Goal: Navigation & Orientation: Understand site structure

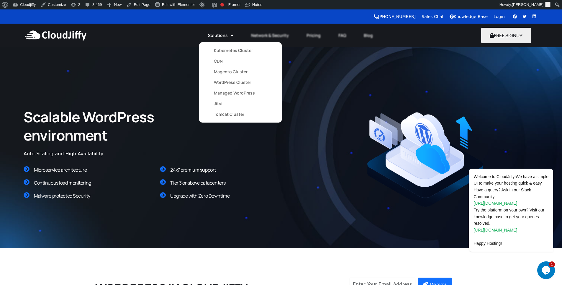
click at [221, 95] on link "Managed WordPress" at bounding box center [240, 93] width 53 height 11
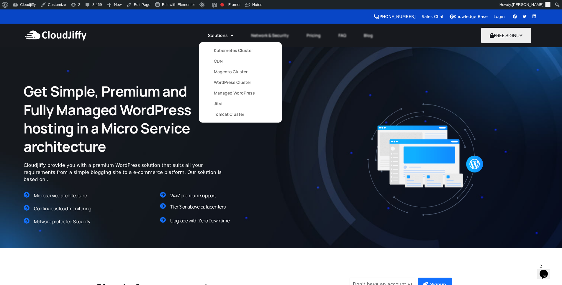
click at [225, 111] on link "Tomcat Cluster" at bounding box center [240, 114] width 53 height 11
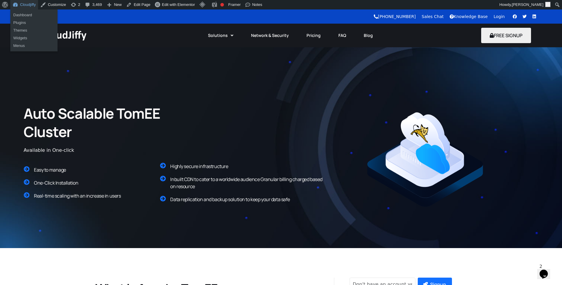
click at [24, 8] on link "Cloudjiffy" at bounding box center [24, 4] width 28 height 9
click at [24, 24] on link "Plugins" at bounding box center [33, 23] width 47 height 8
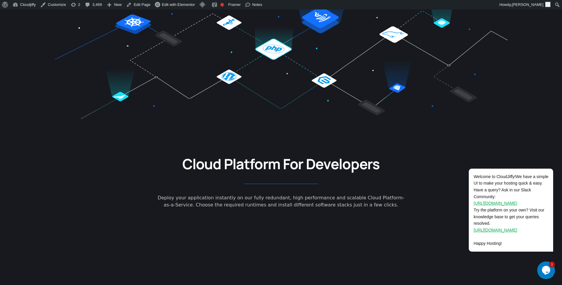
scroll to position [213, 0]
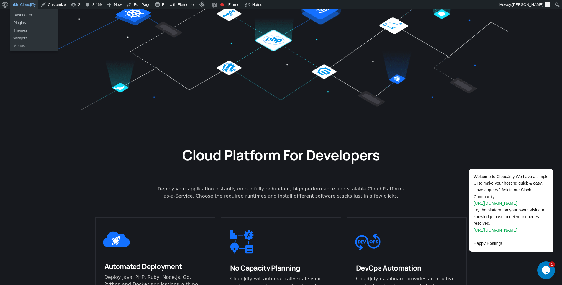
click at [26, 5] on link "Cloudjiffy" at bounding box center [24, 4] width 28 height 9
